Goal: Transaction & Acquisition: Obtain resource

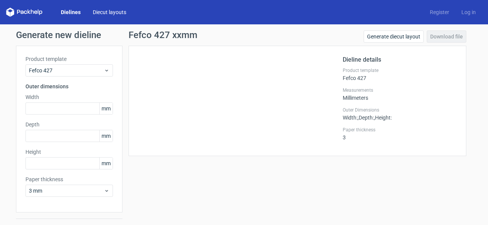
drag, startPoint x: 72, startPoint y: 16, endPoint x: 99, endPoint y: 11, distance: 27.9
click at [72, 16] on div "Dielines Diecut layouts" at bounding box center [69, 12] width 126 height 9
click at [109, 10] on link "Diecut layouts" at bounding box center [110, 12] width 46 height 8
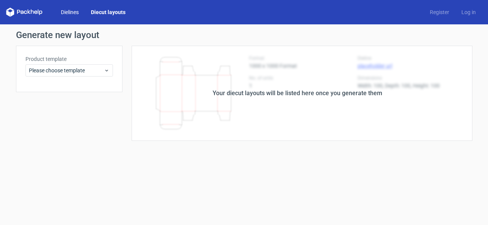
click at [79, 11] on link "Dielines" at bounding box center [70, 12] width 30 height 8
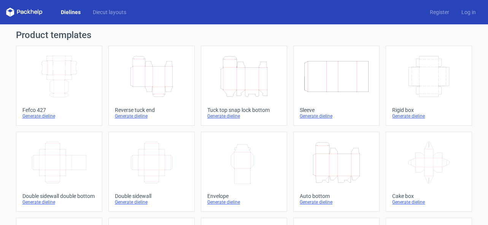
click at [72, 92] on icon "Width Depth Height" at bounding box center [58, 76] width 67 height 43
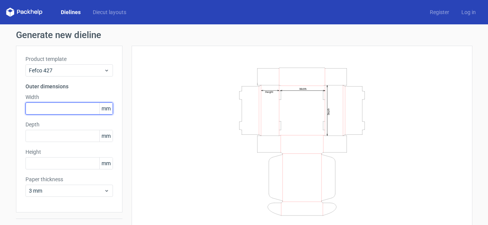
click at [47, 109] on input "text" at bounding box center [68, 108] width 87 height 12
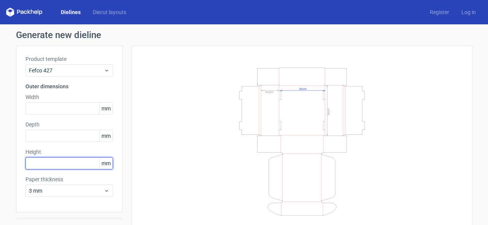
click at [38, 166] on input "text" at bounding box center [68, 163] width 87 height 12
type input "31"
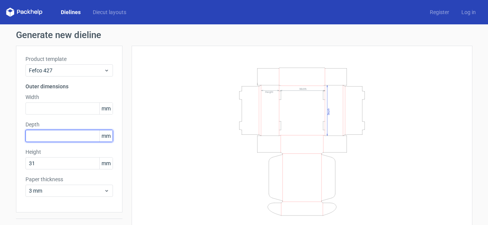
click at [55, 132] on input "text" at bounding box center [68, 136] width 87 height 12
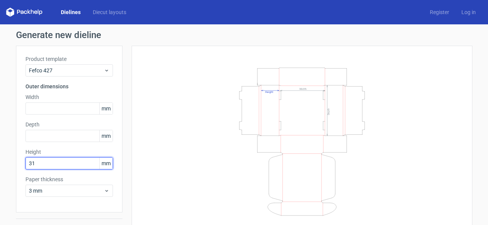
click at [49, 161] on input "31" at bounding box center [68, 163] width 87 height 12
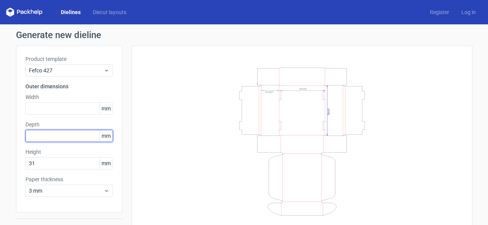
click at [39, 132] on input "text" at bounding box center [68, 136] width 87 height 12
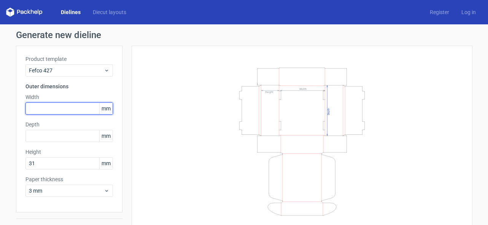
click at [33, 109] on input "text" at bounding box center [68, 108] width 87 height 12
type input "155"
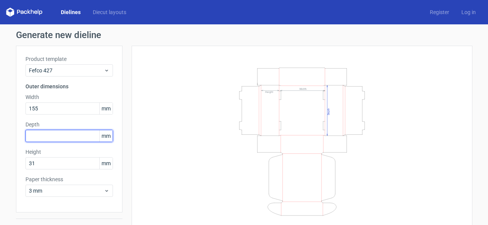
click at [43, 133] on input "text" at bounding box center [68, 136] width 87 height 12
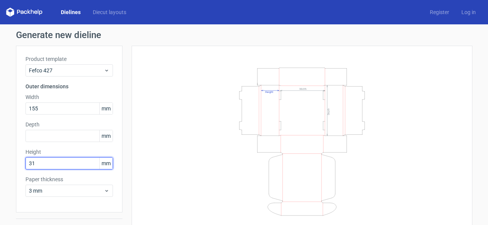
click at [48, 162] on input "31" at bounding box center [68, 163] width 87 height 12
click at [60, 162] on input "31" at bounding box center [68, 163] width 87 height 12
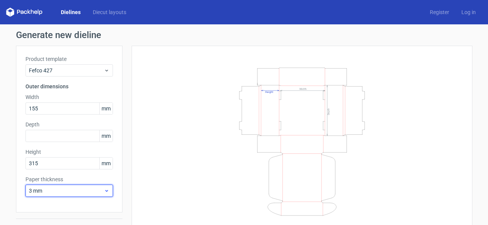
click at [42, 190] on span "3 mm" at bounding box center [66, 191] width 75 height 8
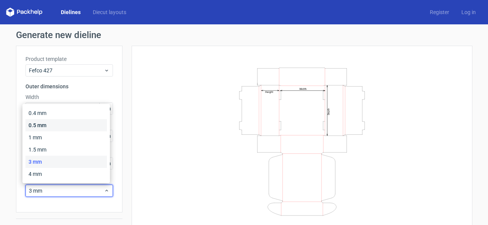
click at [43, 123] on div "0.5 mm" at bounding box center [65, 125] width 81 height 12
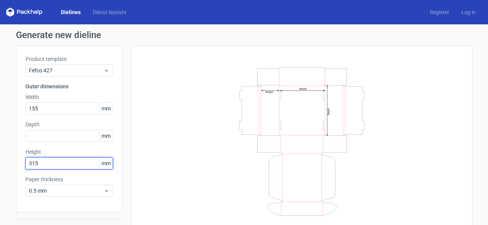
click at [52, 165] on input "315" at bounding box center [68, 163] width 87 height 12
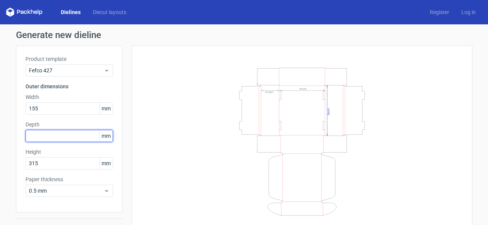
click at [54, 138] on input "text" at bounding box center [68, 136] width 87 height 12
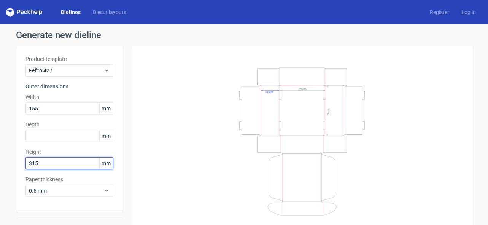
click at [46, 166] on input "315" at bounding box center [68, 163] width 87 height 12
type input "32"
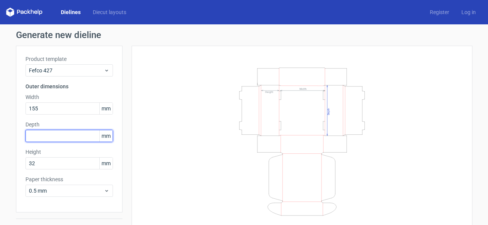
click at [74, 139] on input "text" at bounding box center [68, 136] width 87 height 12
type input "221"
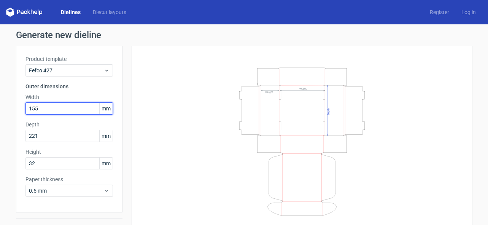
click at [68, 109] on input "155" at bounding box center [68, 108] width 87 height 12
click at [66, 200] on div "Product template Fefco 427 Outer dimensions Width 155 mm Depth 221 mm Height 32…" at bounding box center [69, 129] width 106 height 166
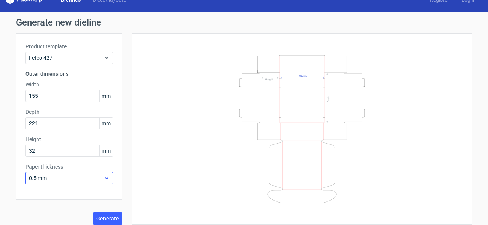
scroll to position [18, 0]
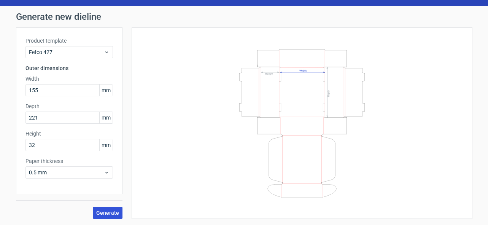
click at [106, 211] on span "Generate" at bounding box center [107, 212] width 23 height 5
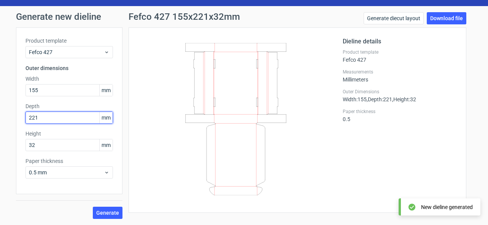
drag, startPoint x: 44, startPoint y: 117, endPoint x: 9, endPoint y: 113, distance: 35.5
click at [9, 114] on div "Generate new dieline Product template Fefco 427 Outer dimensions Width 155 mm D…" at bounding box center [244, 115] width 488 height 219
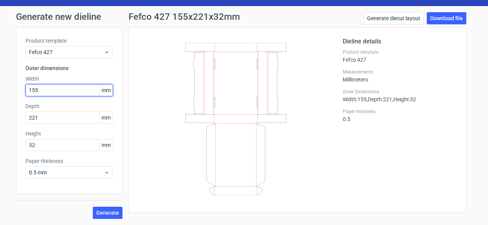
drag, startPoint x: 37, startPoint y: 91, endPoint x: 9, endPoint y: 87, distance: 28.1
click at [9, 87] on div "Generate new dieline Product template Fefco 427 Outer dimensions Width 155 mm D…" at bounding box center [244, 115] width 488 height 219
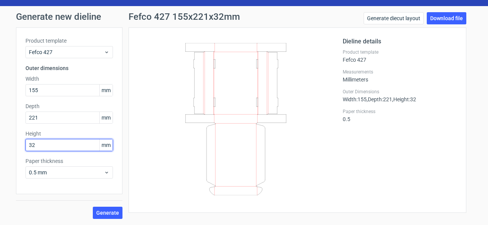
drag, startPoint x: 37, startPoint y: 146, endPoint x: 19, endPoint y: 146, distance: 18.6
click at [19, 146] on div "Product template Fefco 427 Outer dimensions Width 155 mm Depth 221 mm Height 32…" at bounding box center [69, 110] width 106 height 166
type input "221"
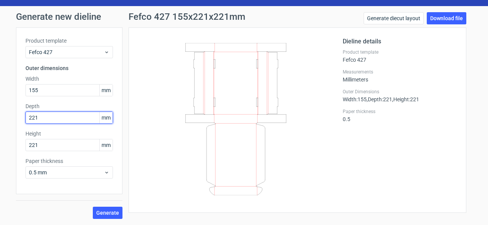
drag, startPoint x: 37, startPoint y: 118, endPoint x: 14, endPoint y: 115, distance: 23.3
click at [16, 115] on div "Product template Fefco 427 Outer dimensions Width 155 mm Depth 221 mm Height 22…" at bounding box center [69, 110] width 106 height 166
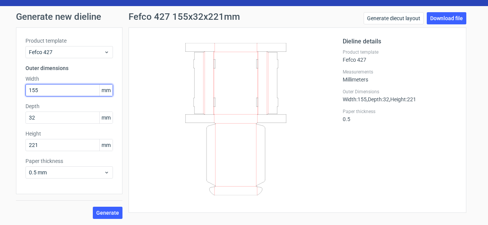
click at [59, 87] on input "155" at bounding box center [68, 90] width 87 height 12
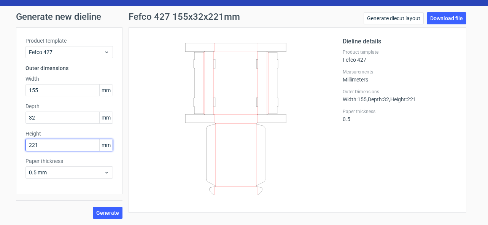
click at [67, 144] on input "221" at bounding box center [68, 145] width 87 height 12
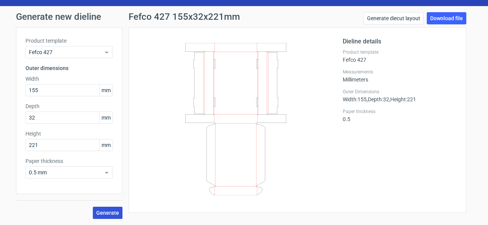
click at [112, 216] on button "Generate" at bounding box center [108, 212] width 30 height 12
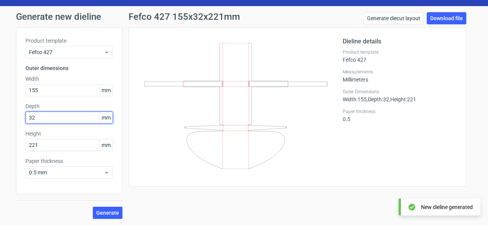
drag, startPoint x: 41, startPoint y: 118, endPoint x: 20, endPoint y: 115, distance: 21.6
click at [20, 115] on div "Product template Fefco 427 Outer dimensions Width 155 mm Depth 32 mm Height 221…" at bounding box center [69, 110] width 106 height 166
type input "221"
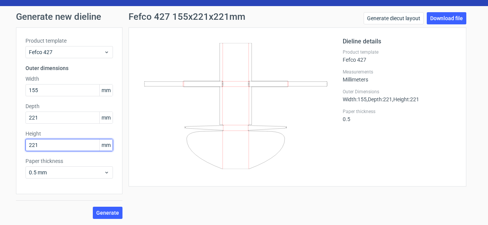
drag, startPoint x: 22, startPoint y: 144, endPoint x: 7, endPoint y: 140, distance: 15.6
click at [7, 140] on div "Generate new dieline Product template Fefco 427 Outer dimensions Width 155 mm D…" at bounding box center [244, 115] width 488 height 219
type input "32"
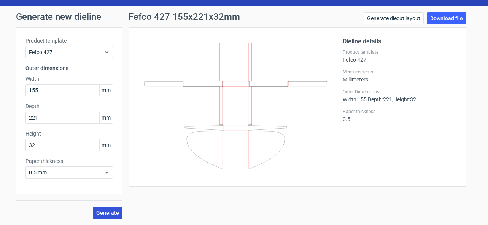
click at [103, 211] on span "Generate" at bounding box center [107, 212] width 23 height 5
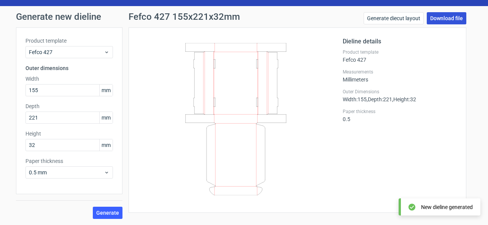
click at [448, 17] on link "Download file" at bounding box center [446, 18] width 40 height 12
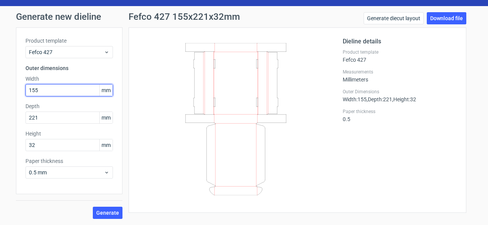
drag, startPoint x: 54, startPoint y: 93, endPoint x: 7, endPoint y: 88, distance: 47.3
click at [7, 88] on div "Generate new dieline Product template Fefco 427 Outer dimensions Width 155 mm D…" at bounding box center [244, 115] width 488 height 219
type input "221"
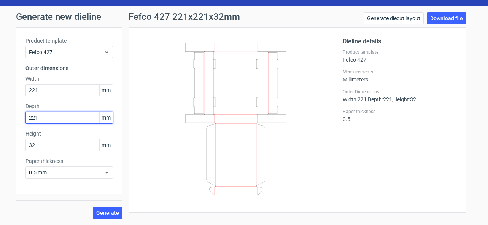
drag, startPoint x: 31, startPoint y: 113, endPoint x: 0, endPoint y: 108, distance: 31.2
click at [2, 109] on div "Generate new dieline Product template Fefco 427 Outer dimensions Width 221 mm D…" at bounding box center [244, 115] width 488 height 219
type input "155"
click at [110, 211] on span "Generate" at bounding box center [107, 212] width 23 height 5
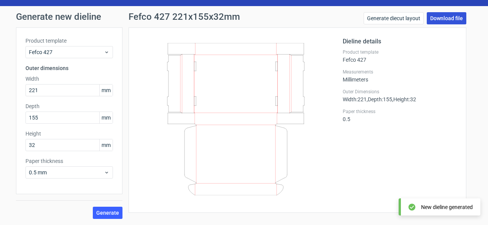
click at [445, 19] on link "Download file" at bounding box center [446, 18] width 40 height 12
